Goal: Transaction & Acquisition: Download file/media

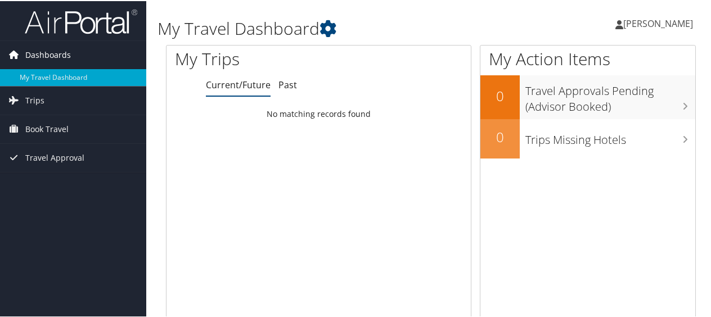
click at [59, 58] on span "Dashboards" at bounding box center [48, 54] width 46 height 28
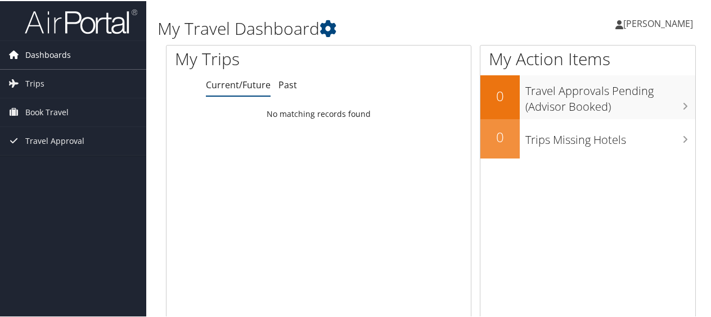
click at [59, 58] on span "Dashboards" at bounding box center [48, 54] width 46 height 28
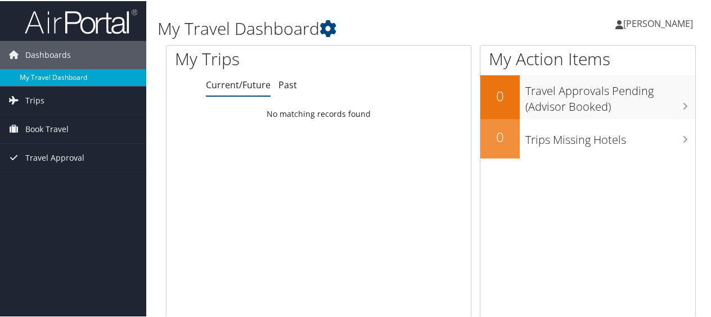
click at [67, 78] on link "My Travel Dashboard" at bounding box center [73, 76] width 146 height 17
click at [71, 113] on li "Trips Current/Future Trips Past Trips Trips Missing Hotels" at bounding box center [73, 99] width 146 height 29
click at [46, 102] on link "Trips" at bounding box center [73, 99] width 146 height 28
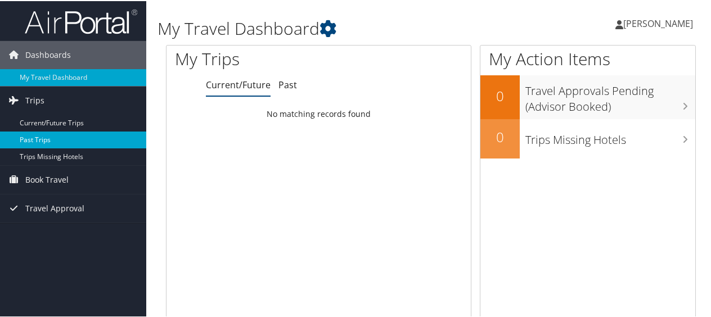
click at [46, 138] on link "Past Trips" at bounding box center [73, 138] width 146 height 17
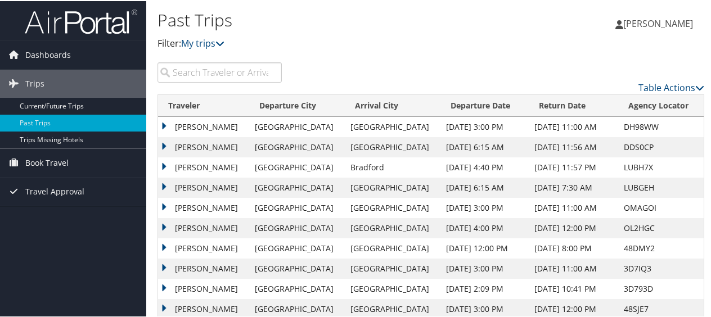
click at [209, 124] on td "[PERSON_NAME]" at bounding box center [203, 126] width 91 height 20
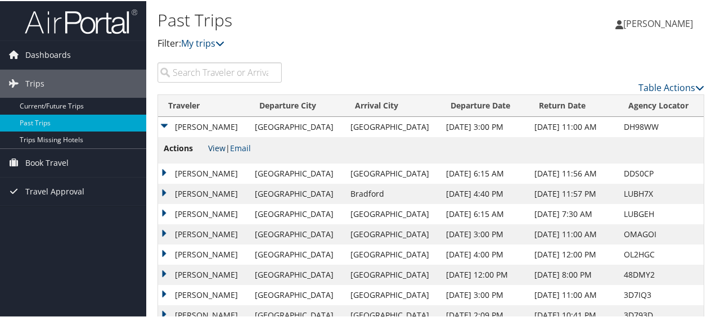
click at [214, 147] on link "View" at bounding box center [216, 147] width 17 height 11
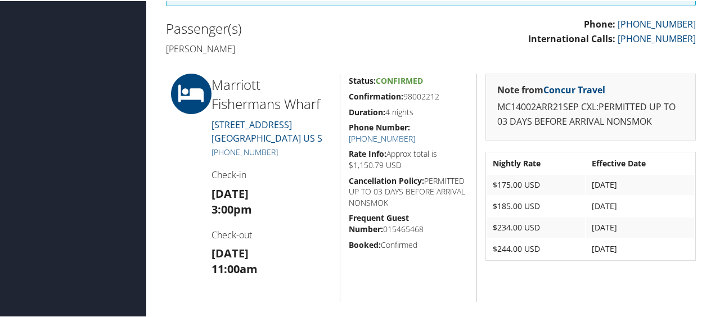
scroll to position [352, 0]
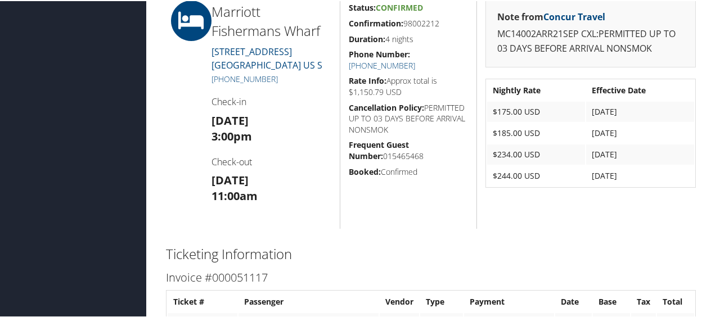
drag, startPoint x: 495, startPoint y: 105, endPoint x: 619, endPoint y: 125, distance: 125.4
click at [619, 125] on tbody "Nightly Rate Effective Date $175.00 USD Sep 21, 2025 $185.00 USD Sep 22, 2025 $…" at bounding box center [590, 132] width 207 height 106
click at [630, 146] on td "Sep 23, 2025" at bounding box center [640, 153] width 108 height 20
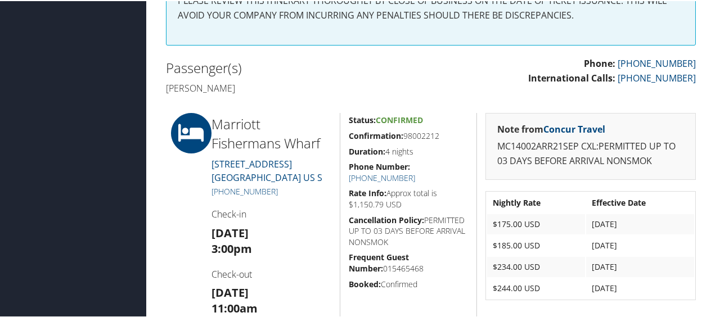
scroll to position [296, 0]
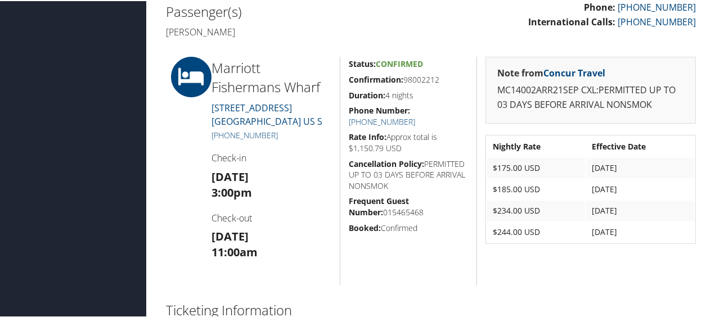
drag, startPoint x: 492, startPoint y: 162, endPoint x: 643, endPoint y: 204, distance: 157.5
click at [643, 204] on tbody "Nightly Rate Effective Date $175.00 USD Sep 21, 2025 $185.00 USD Sep 22, 2025 $…" at bounding box center [590, 189] width 207 height 106
click at [510, 166] on td "$175.00 USD" at bounding box center [536, 167] width 98 height 20
drag, startPoint x: 490, startPoint y: 166, endPoint x: 645, endPoint y: 204, distance: 159.1
click at [645, 204] on tbody "Nightly Rate Effective Date $175.00 USD Sep 21, 2025 $185.00 USD Sep 22, 2025 $…" at bounding box center [590, 189] width 207 height 106
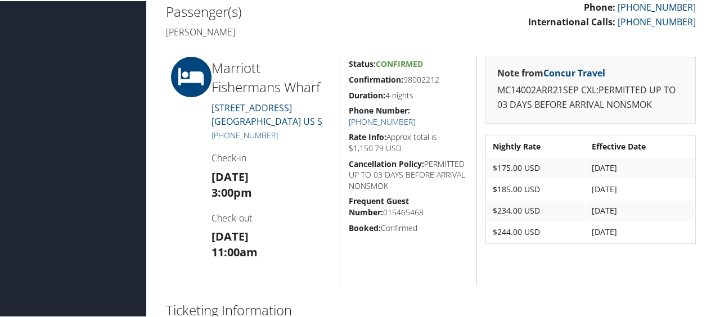
click at [553, 234] on td "$244.00 USD" at bounding box center [536, 231] width 98 height 20
drag, startPoint x: 634, startPoint y: 208, endPoint x: 483, endPoint y: 159, distance: 159.7
click at [485, 159] on table "Nightly Rate Effective Date $175.00 USD Sep 21, 2025 $185.00 USD Sep 22, 2025 $…" at bounding box center [590, 188] width 210 height 109
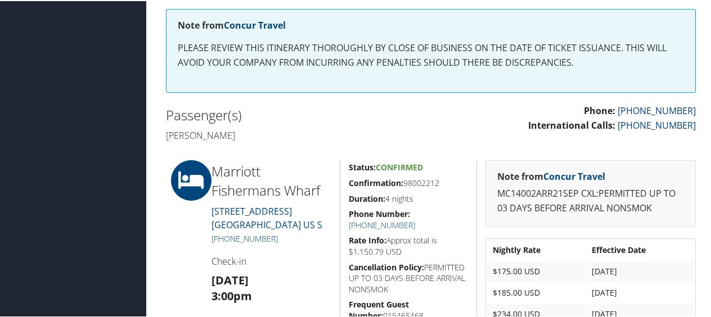
scroll to position [127, 0]
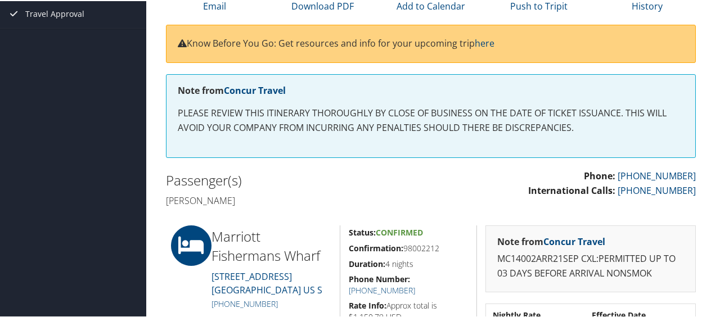
click at [329, 198] on h4 "[PERSON_NAME]" at bounding box center [294, 199] width 256 height 12
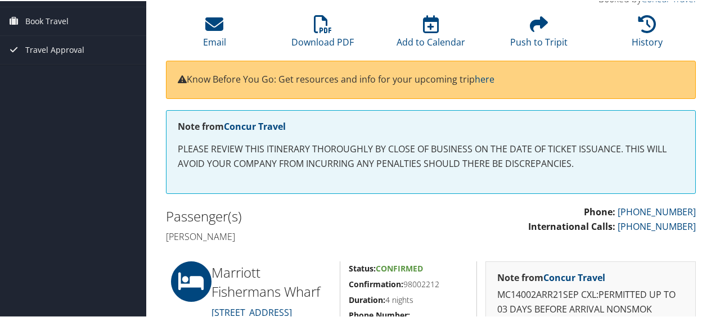
scroll to position [71, 0]
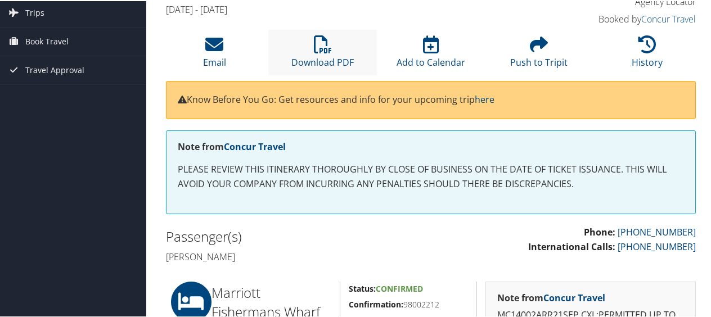
click at [323, 29] on li "Download PDF" at bounding box center [322, 52] width 108 height 46
